Goal: Download file/media

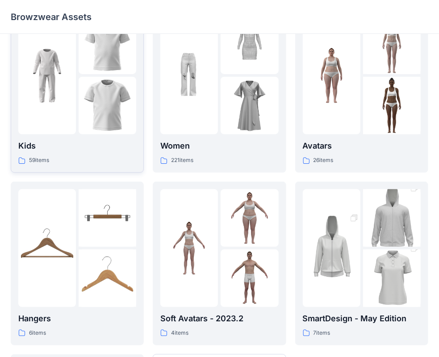
scroll to position [45, 0]
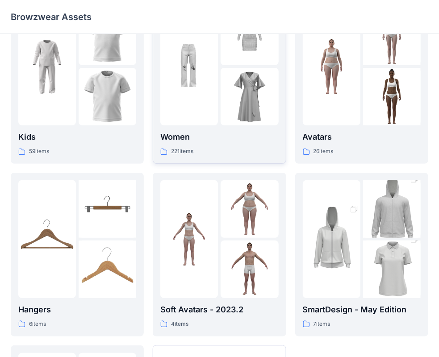
click at [212, 127] on div "Women 221 items" at bounding box center [219, 82] width 118 height 149
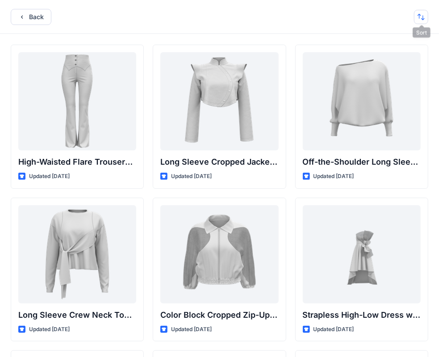
click at [423, 12] on button "button" at bounding box center [421, 17] width 14 height 14
click at [370, 57] on p "A to Z" at bounding box center [391, 58] width 56 height 9
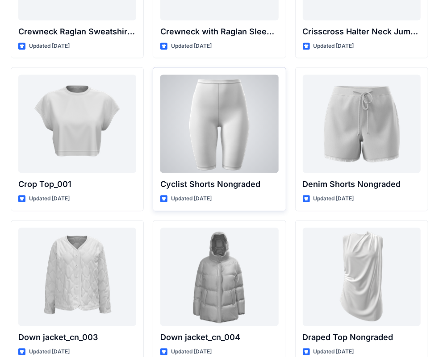
scroll to position [1965, 0]
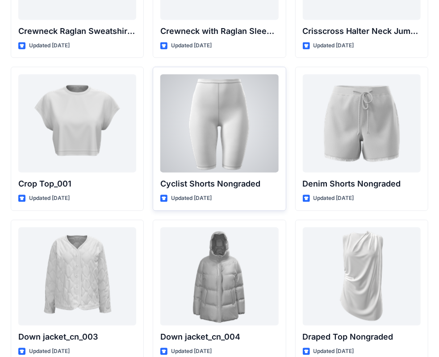
click at [265, 120] on div at bounding box center [219, 124] width 118 height 98
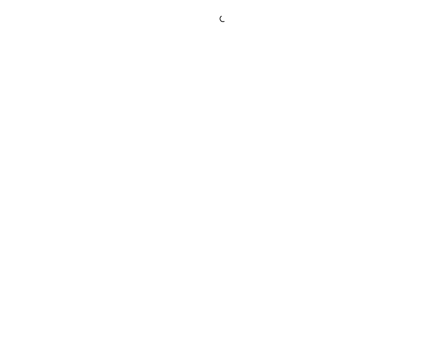
click at [265, 120] on div at bounding box center [223, 178] width 446 height 357
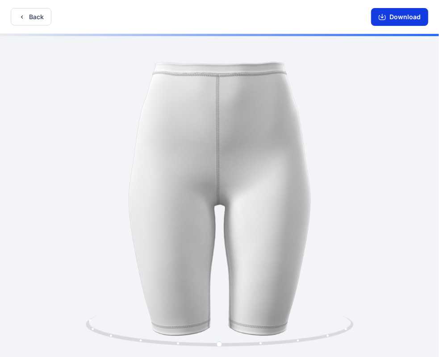
click at [401, 18] on button "Download" at bounding box center [399, 17] width 57 height 18
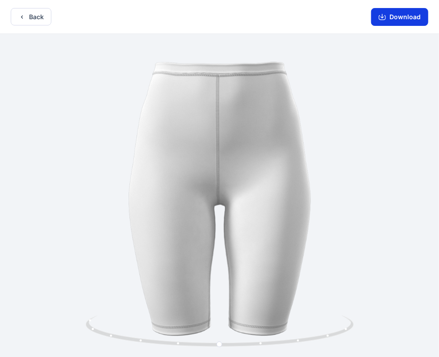
click at [419, 17] on button "Download" at bounding box center [399, 17] width 57 height 18
click at [38, 18] on button "Back" at bounding box center [31, 16] width 41 height 17
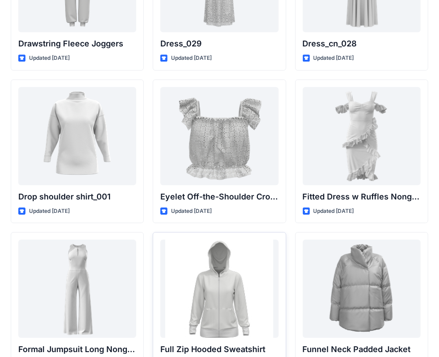
scroll to position [2679, 0]
